Goal: Navigation & Orientation: Find specific page/section

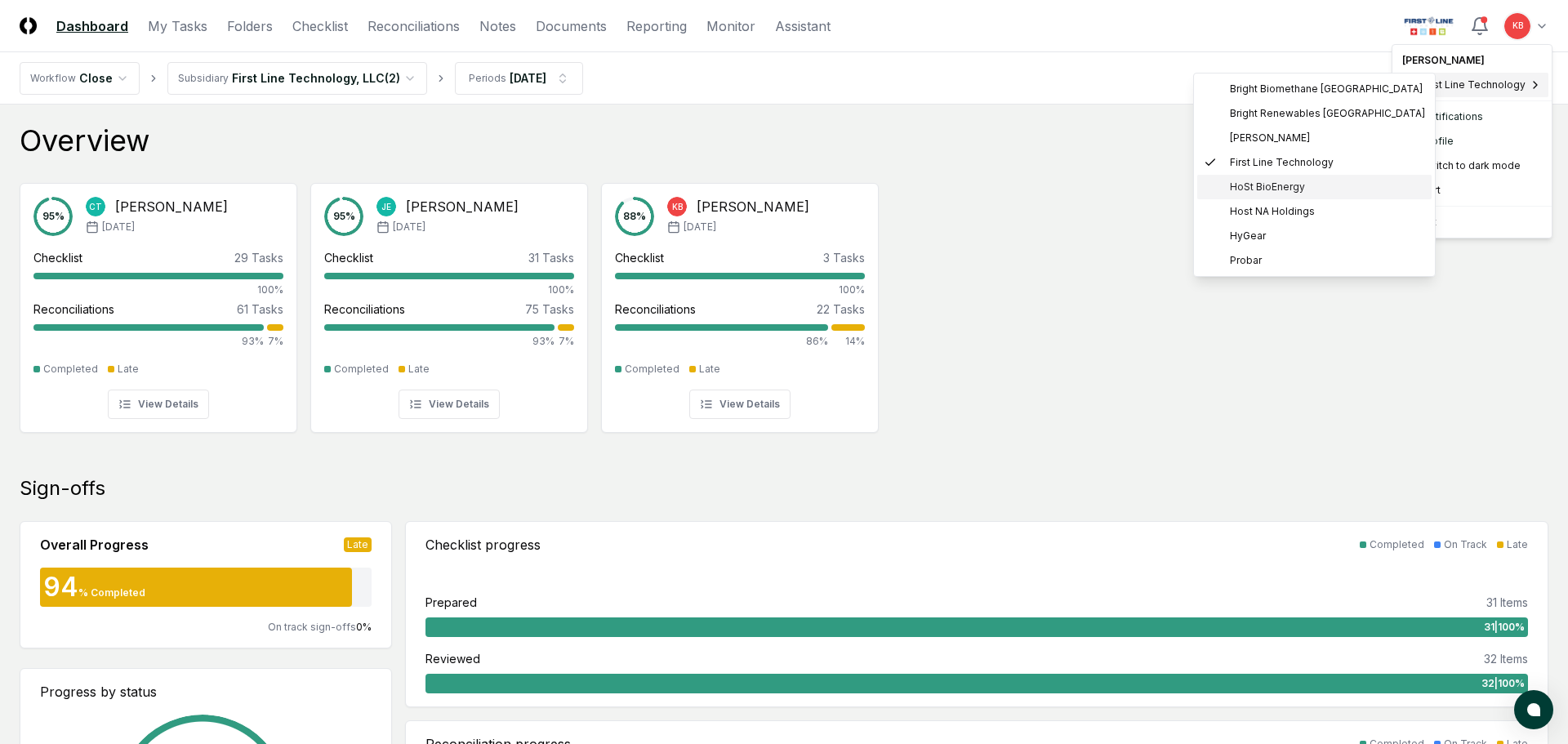
click at [1274, 189] on span "HoSt BioEnergy" at bounding box center [1267, 186] width 75 height 14
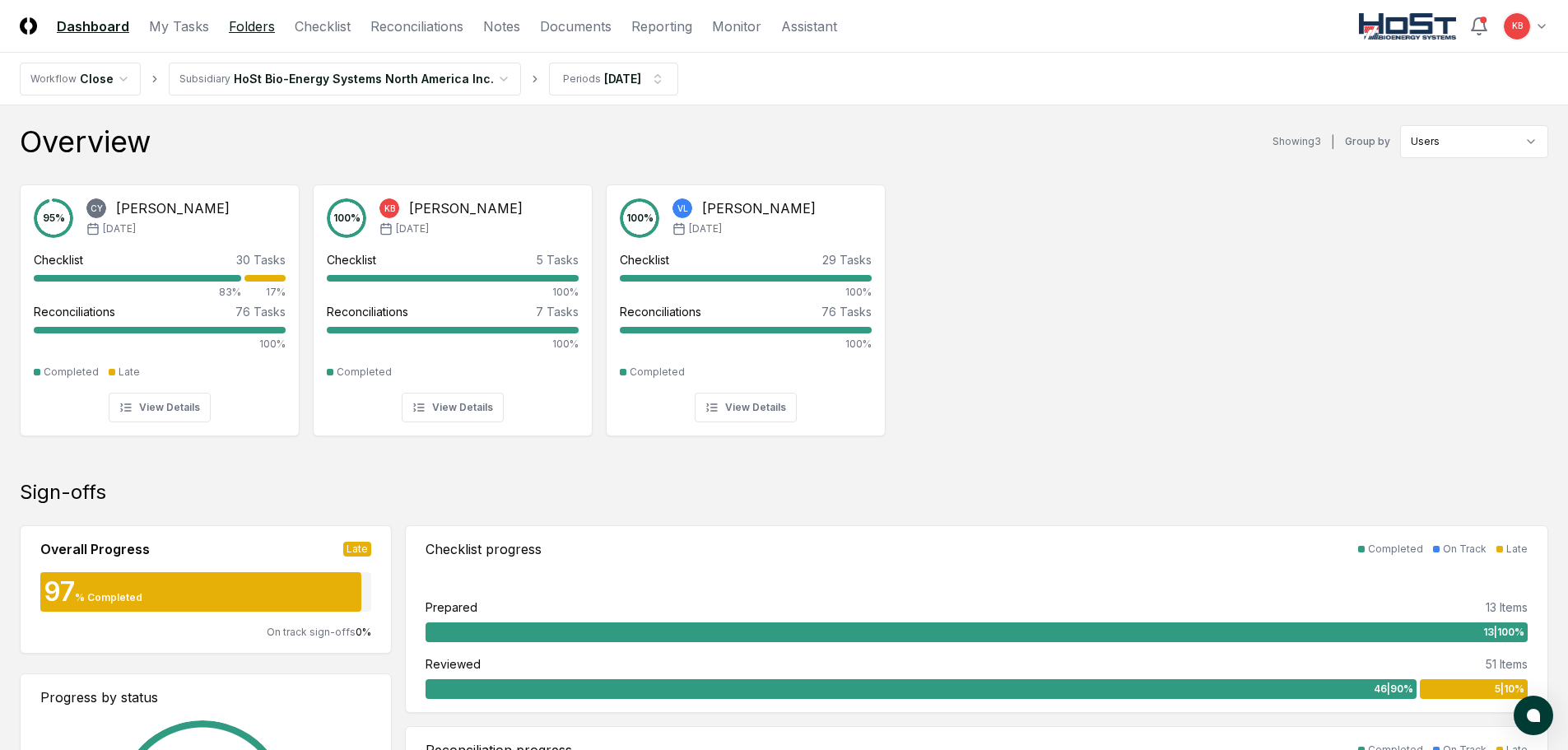
click at [257, 29] on link "Folders" at bounding box center [252, 26] width 47 height 19
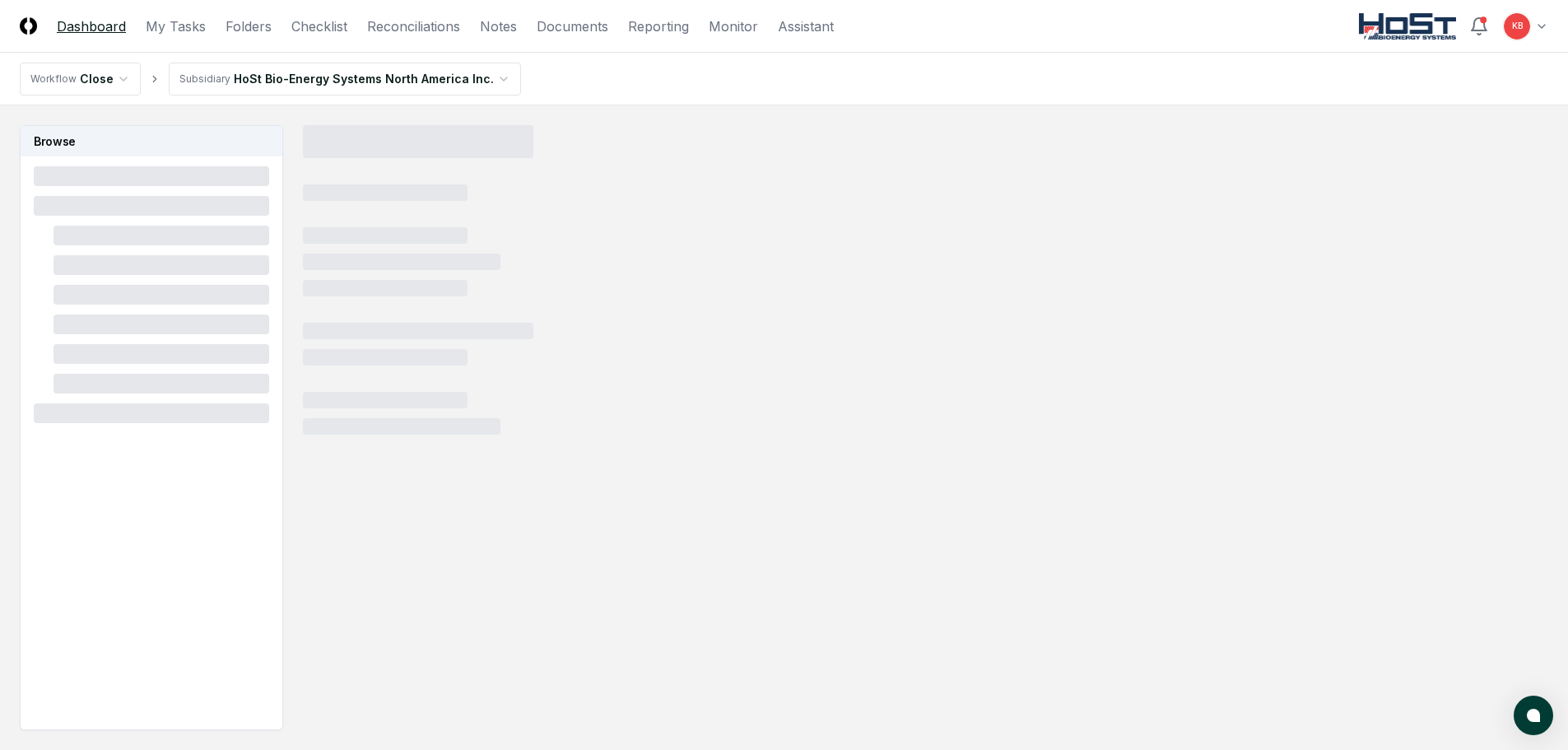
click at [101, 23] on link "Dashboard" at bounding box center [91, 26] width 69 height 19
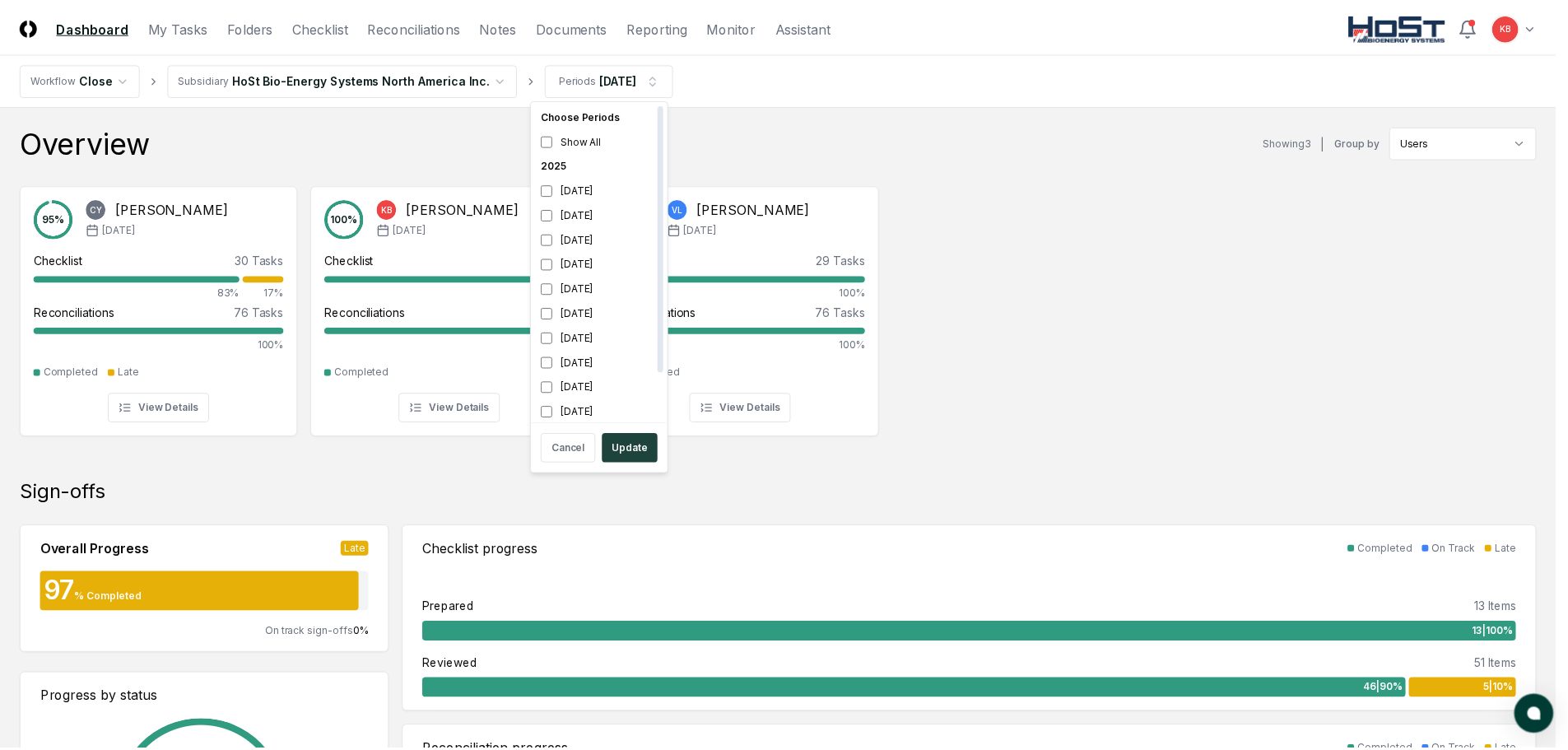
scroll to position [5, 0]
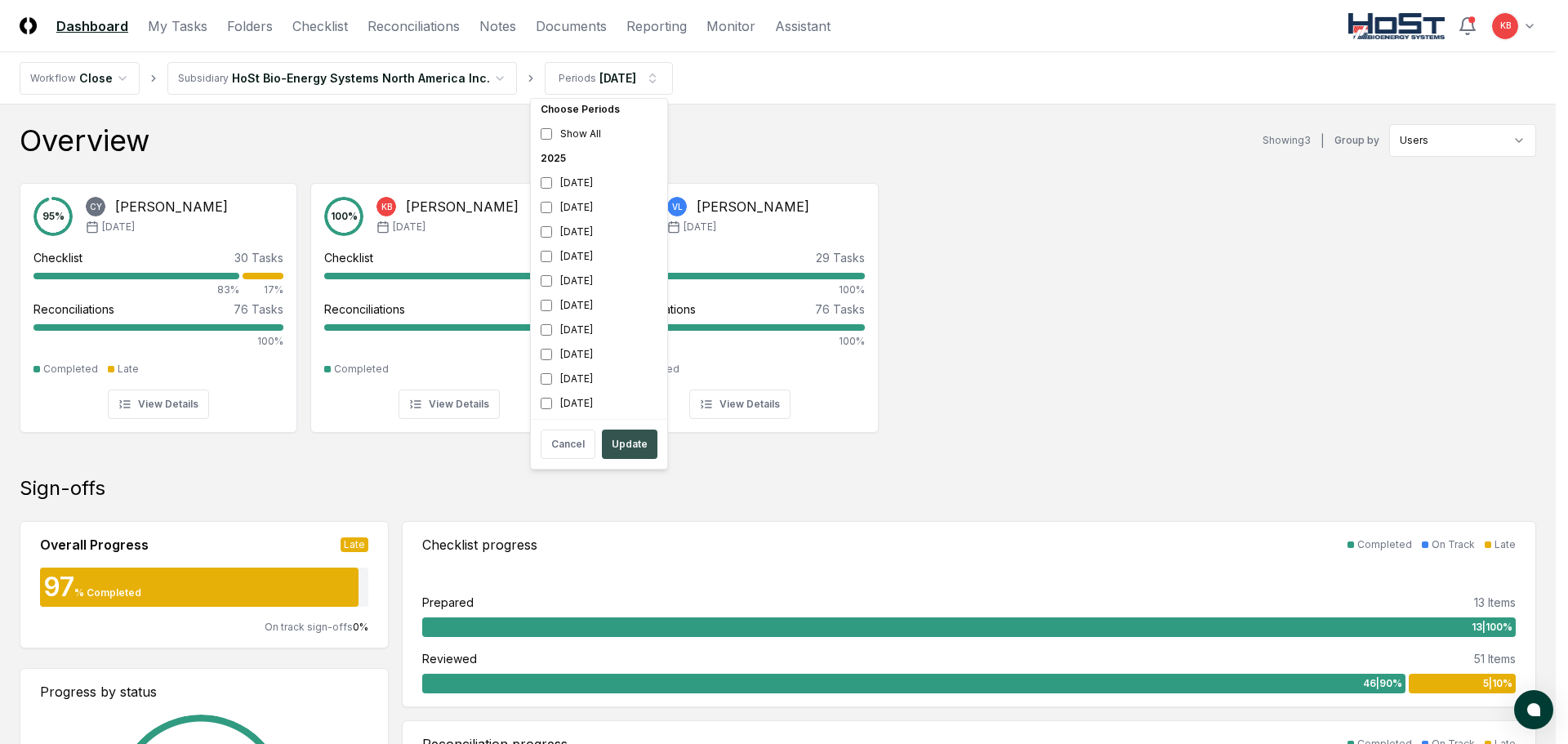
click at [627, 438] on button "Update" at bounding box center [630, 444] width 56 height 30
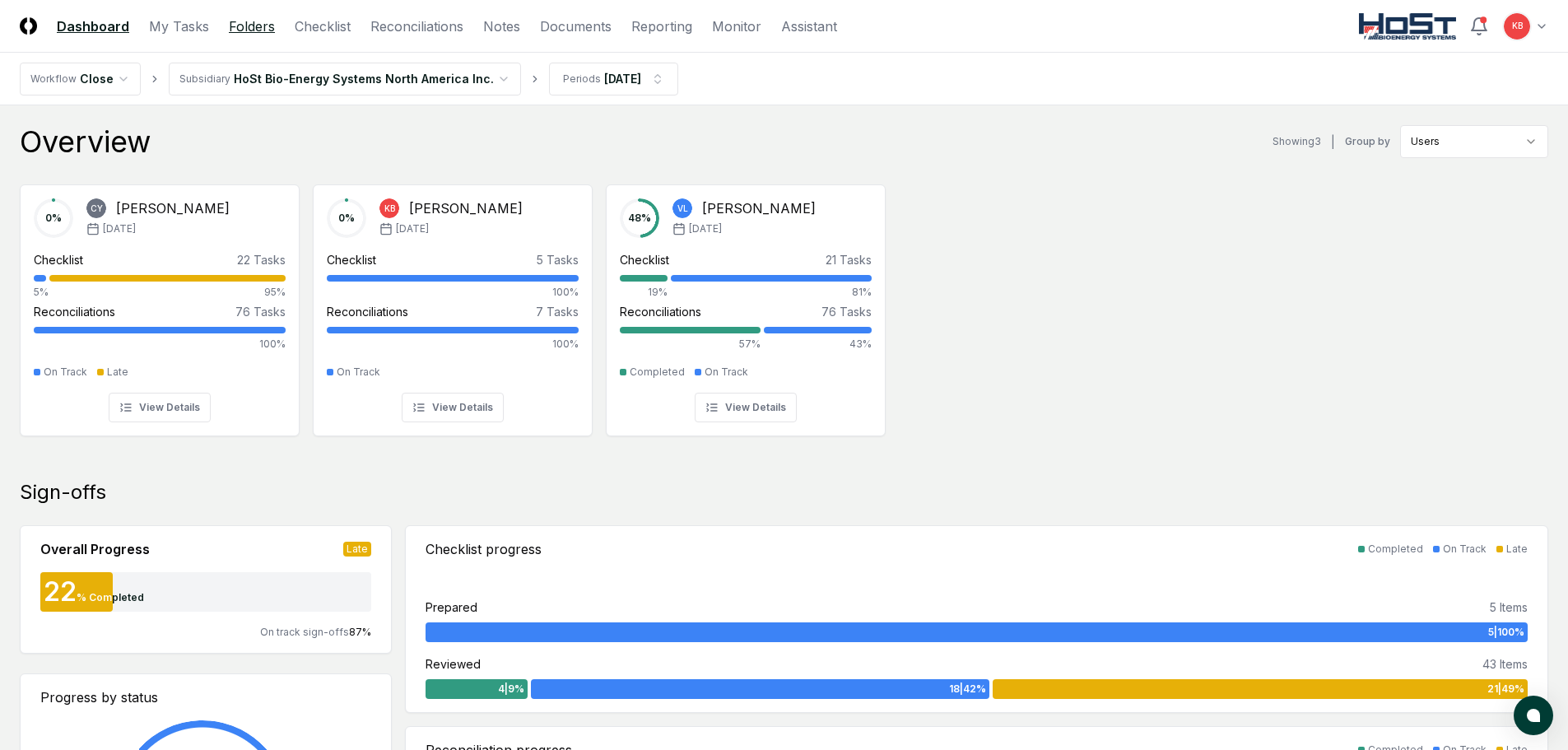
click at [249, 26] on link "Folders" at bounding box center [252, 26] width 47 height 19
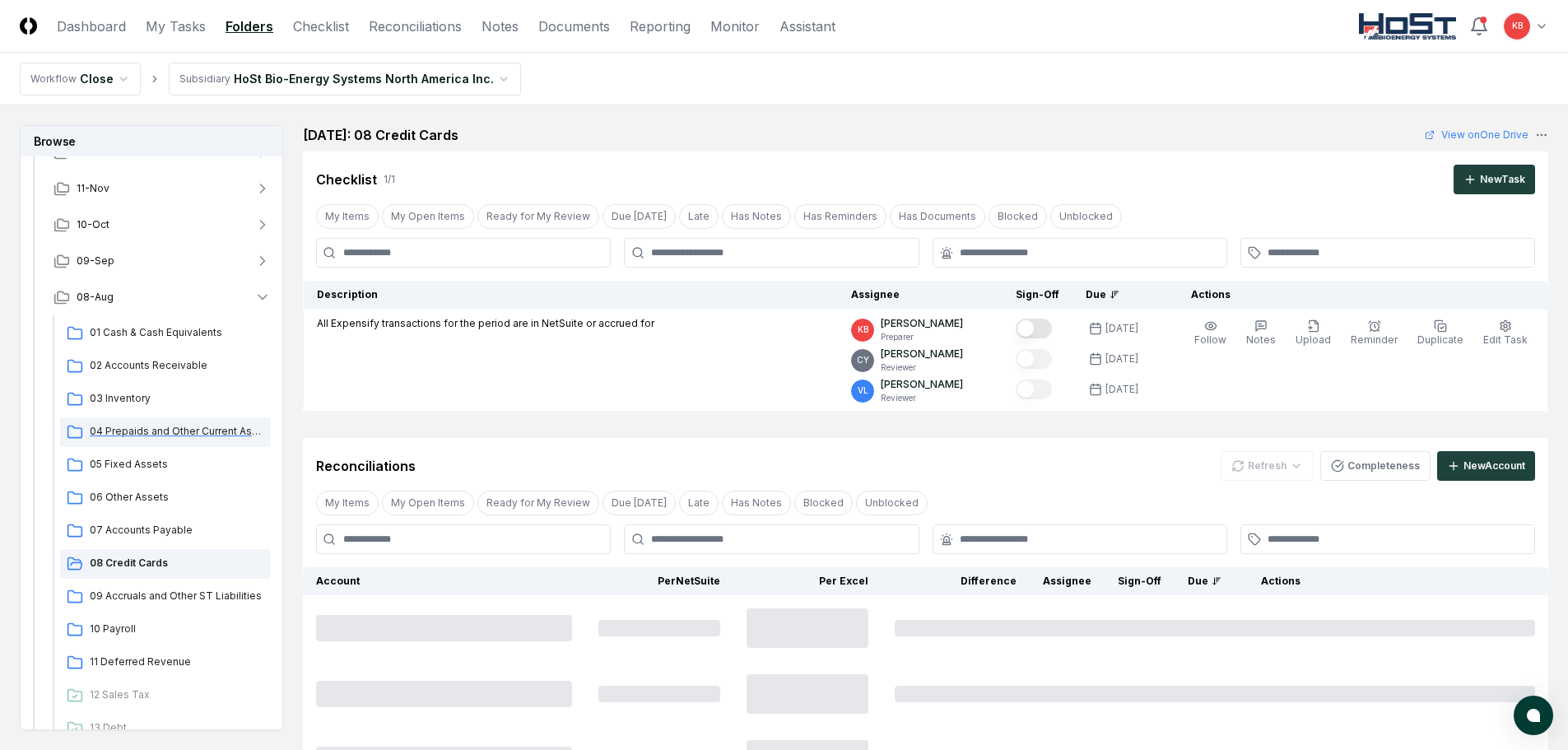
scroll to position [109, 0]
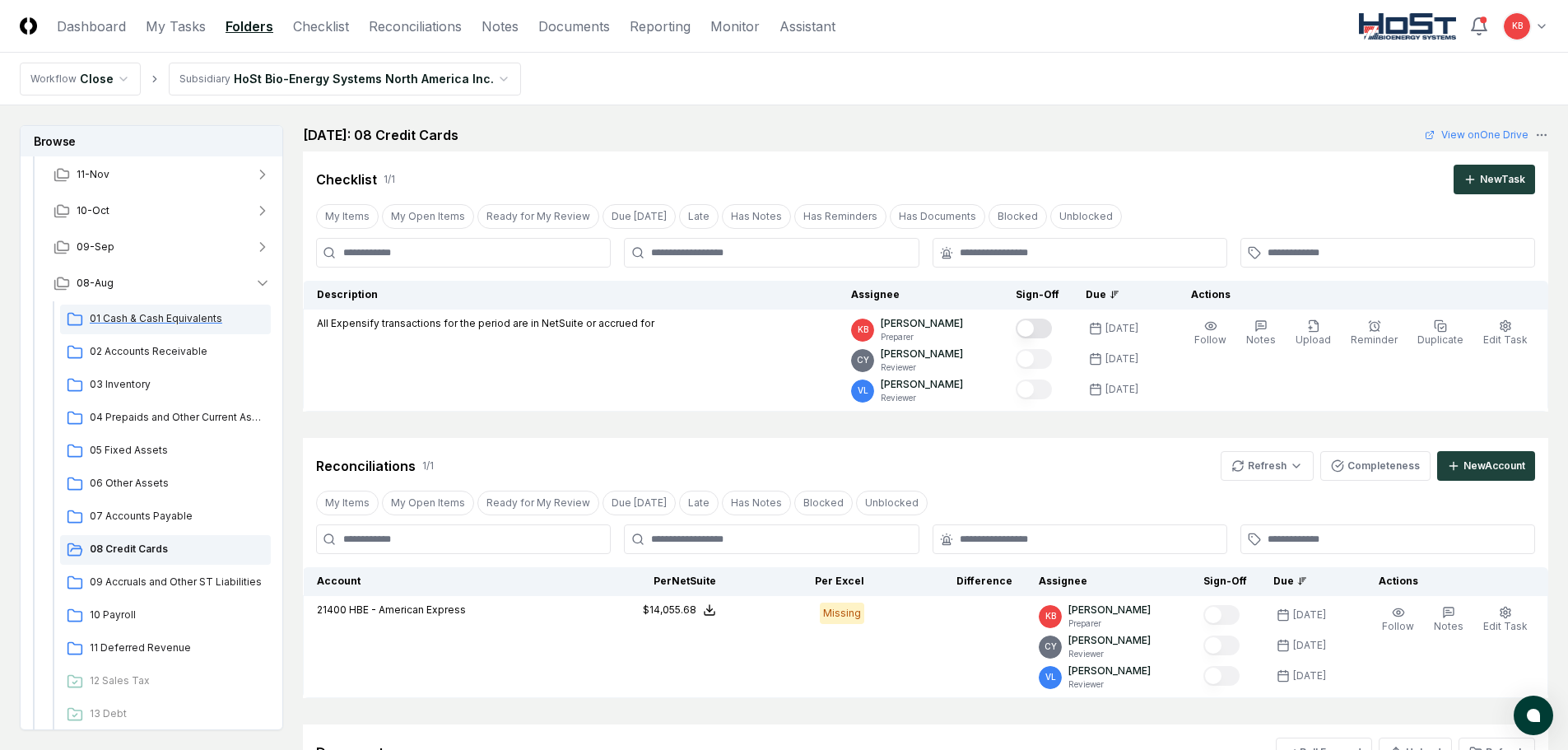
click at [174, 316] on span "01 Cash & Cash Equivalents" at bounding box center [177, 318] width 174 height 15
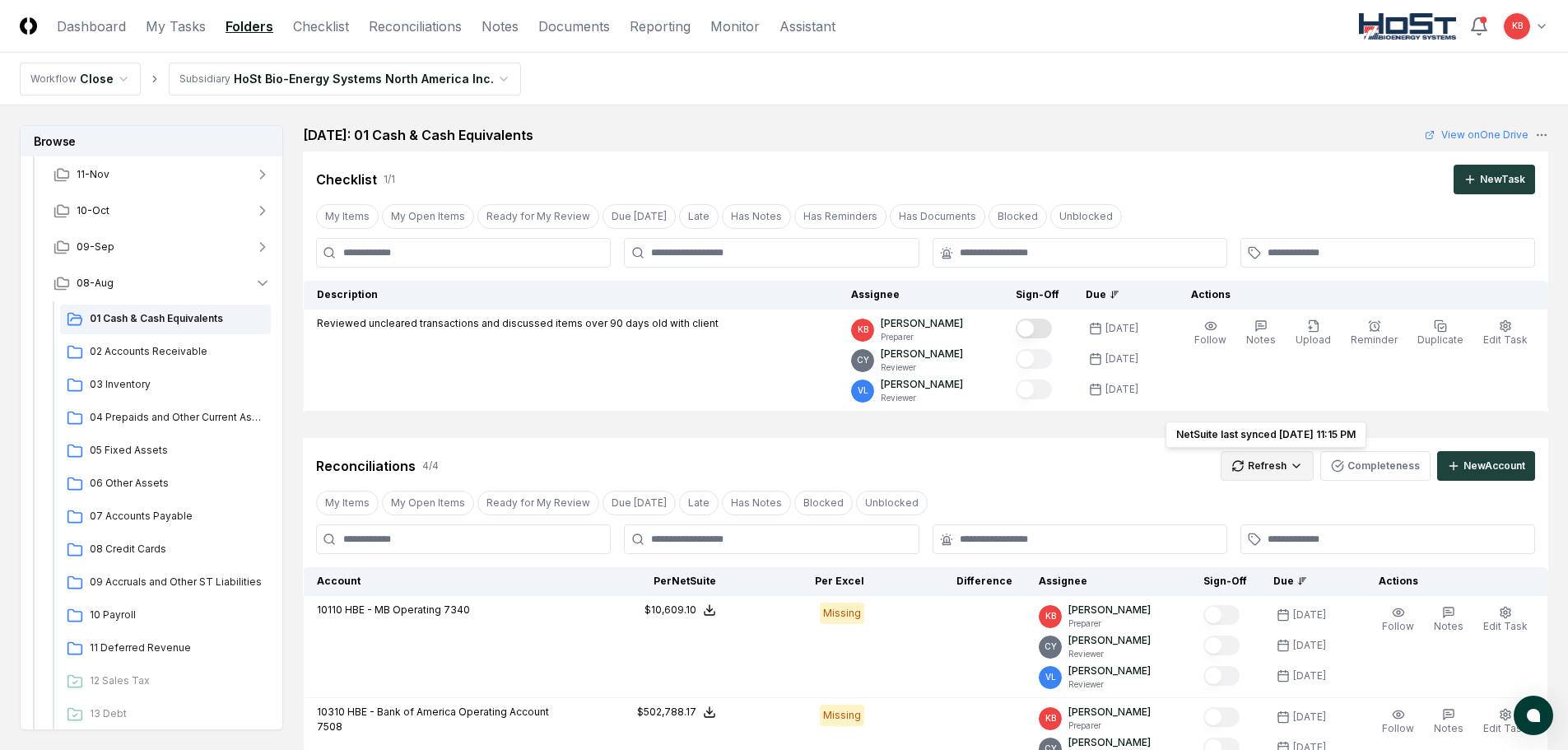
click at [1273, 472] on html "CloseCore Dashboard My Tasks Folders Checklist Reconciliations Notes Documents …" at bounding box center [784, 643] width 1568 height 1288
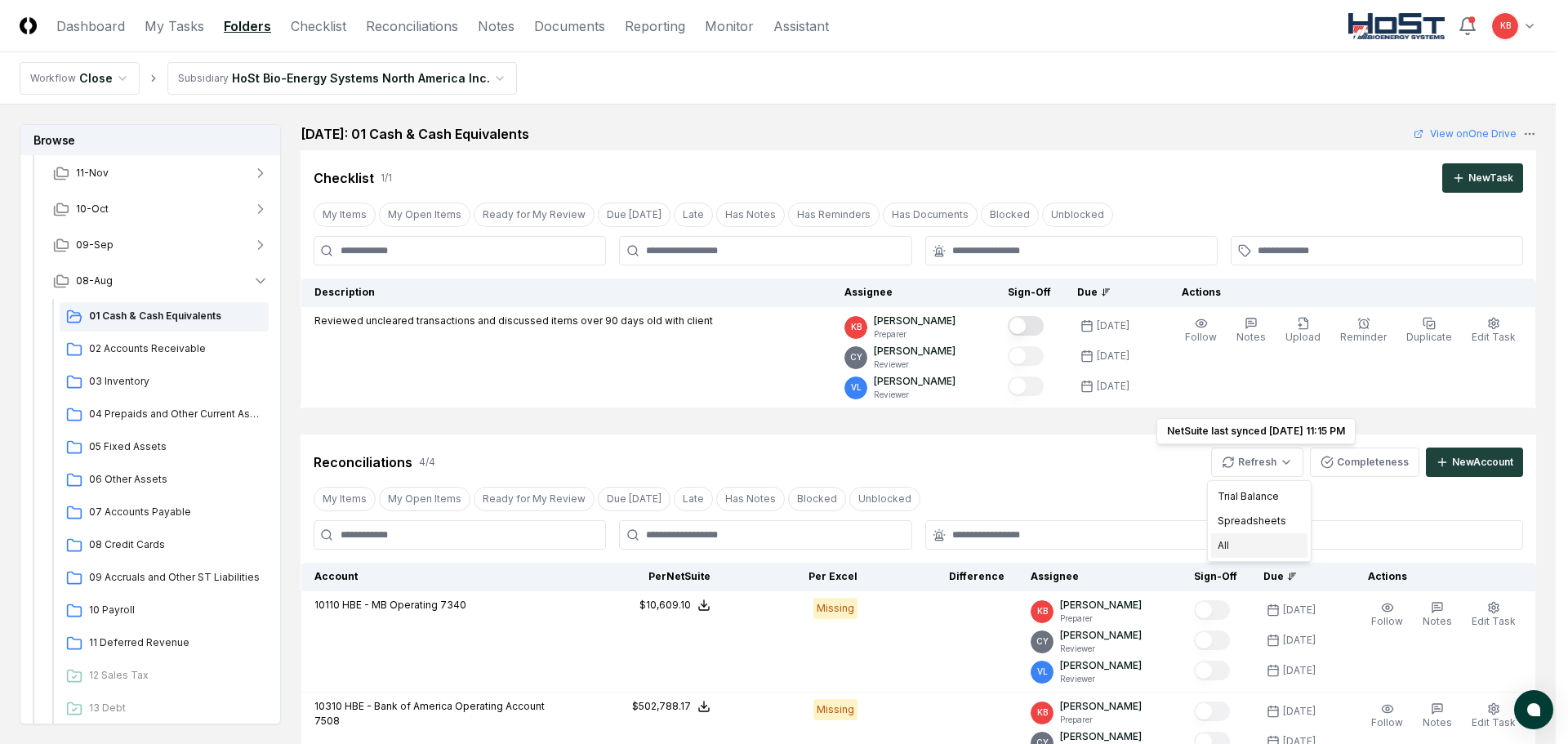
click at [1244, 544] on div "All" at bounding box center [1259, 545] width 96 height 24
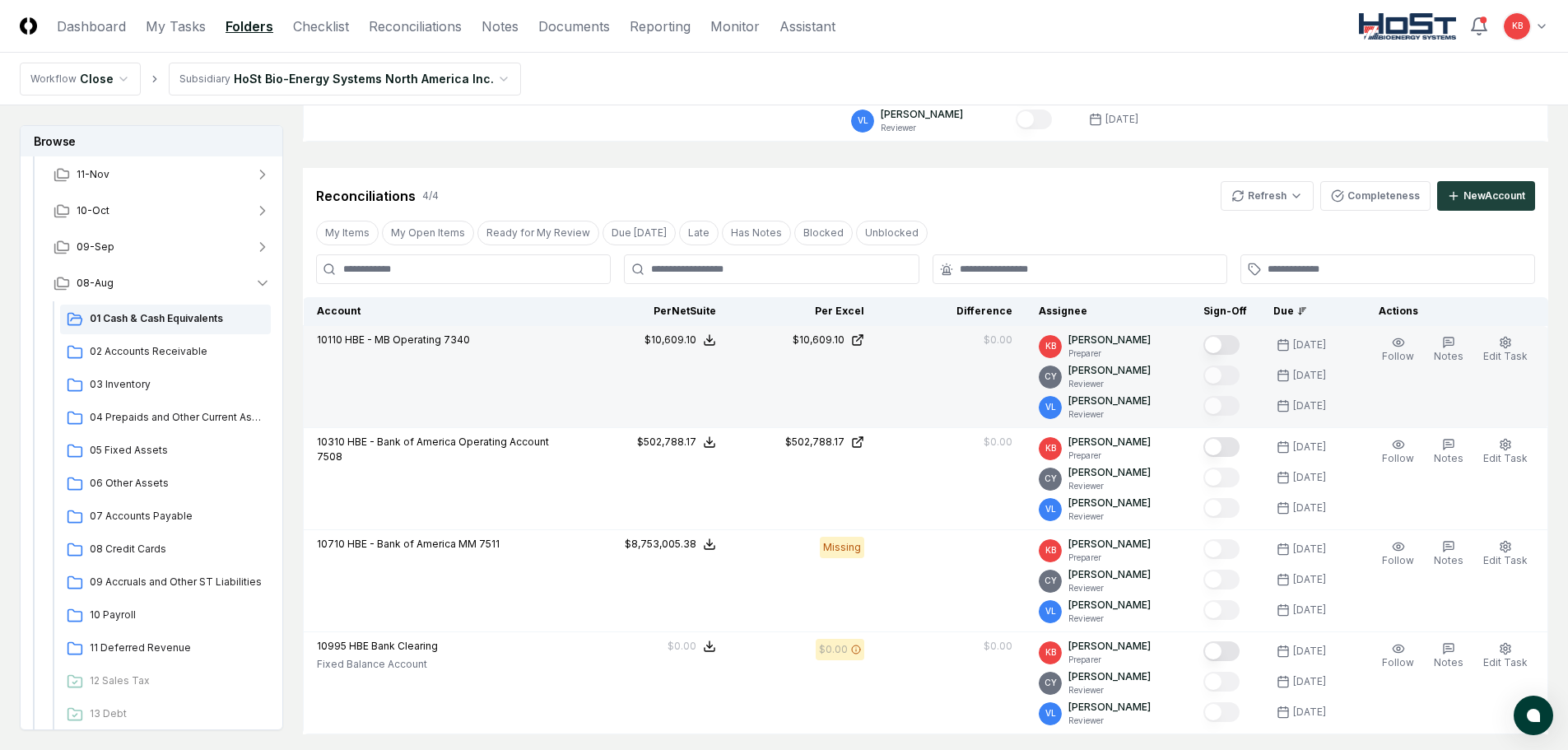
scroll to position [274, 0]
